Goal: Find specific page/section: Find specific page/section

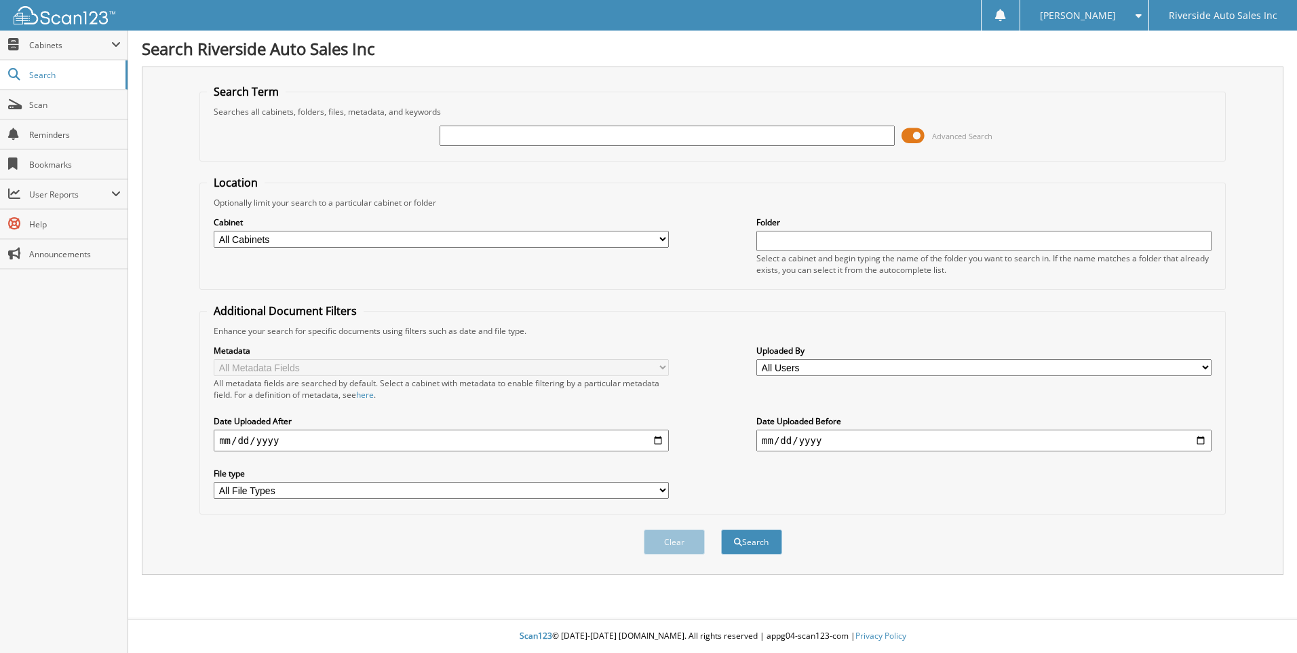
click at [465, 132] on input "text" at bounding box center [667, 136] width 455 height 20
type input "7075885"
click at [721, 529] on button "Search" at bounding box center [751, 541] width 61 height 25
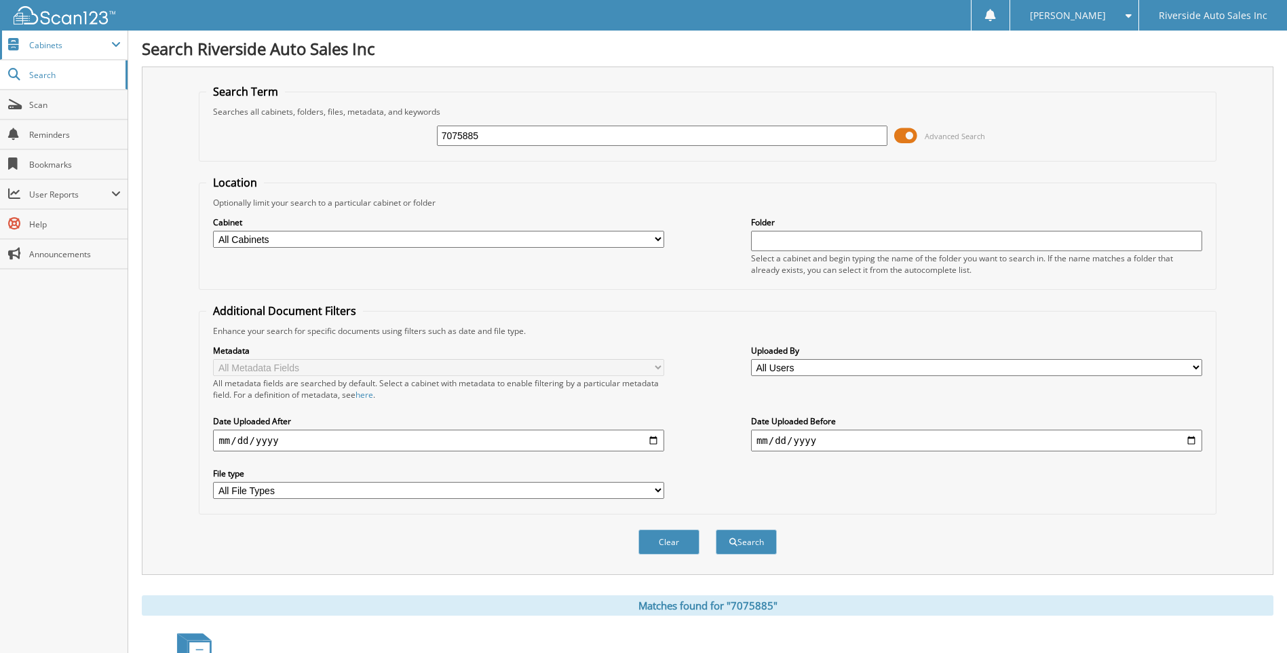
click at [57, 33] on span "Cabinets" at bounding box center [64, 45] width 128 height 29
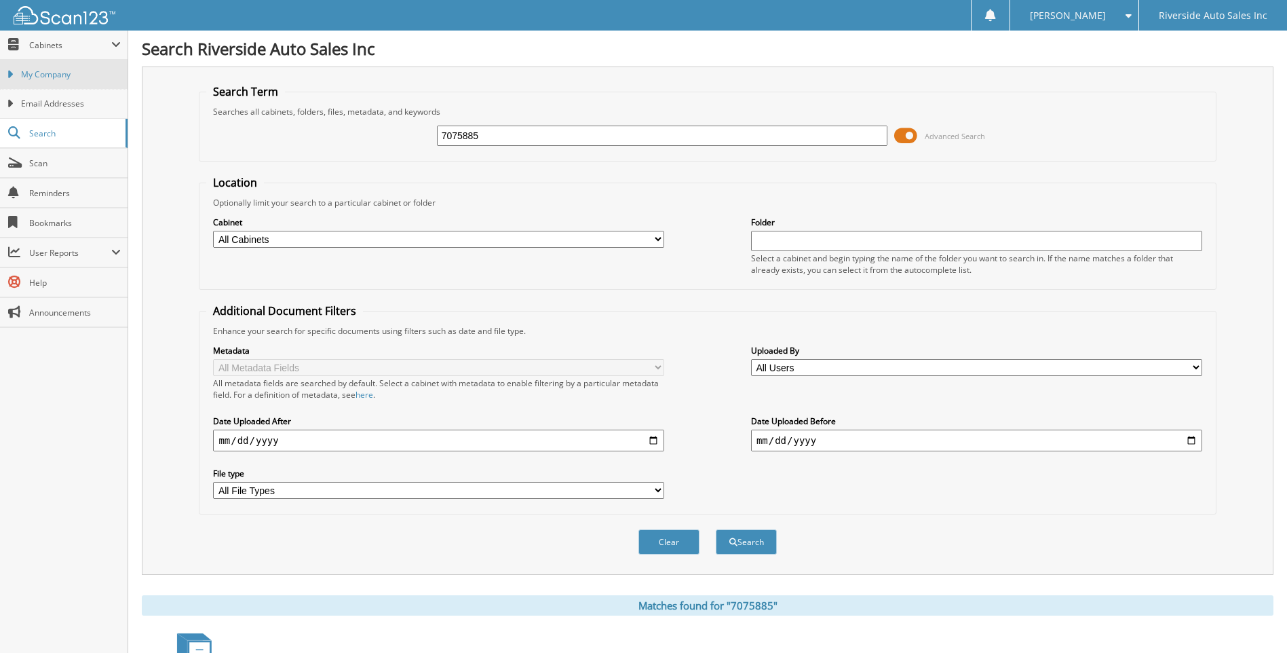
click at [62, 65] on link "My Company" at bounding box center [64, 74] width 128 height 29
